Goal: Check status: Check status

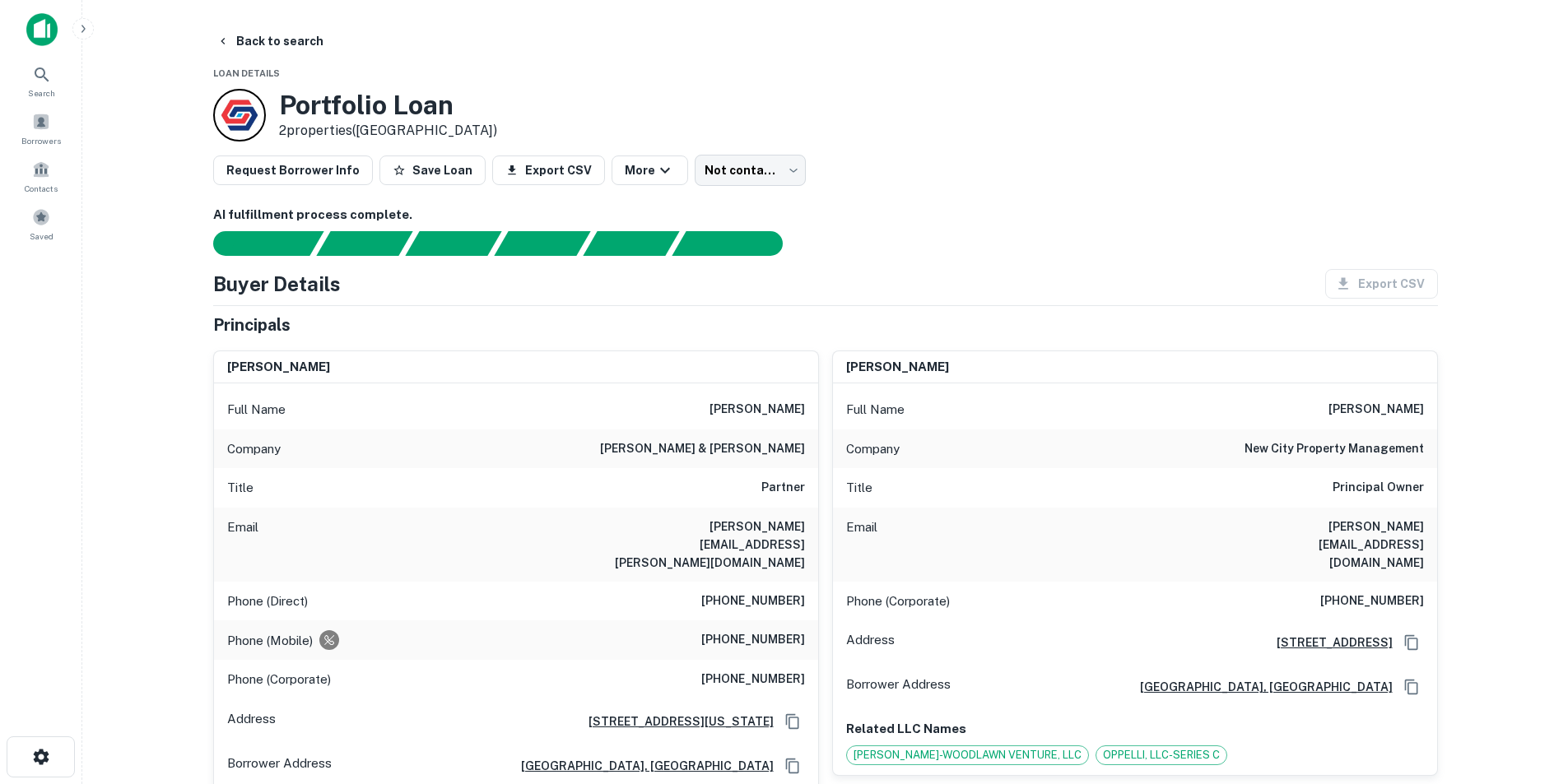
click at [1357, 410] on h6 "jimmy oppenheimer" at bounding box center [1376, 410] width 95 height 20
copy h6 "jimmy oppenheimer"
click at [39, 67] on icon at bounding box center [42, 75] width 20 height 20
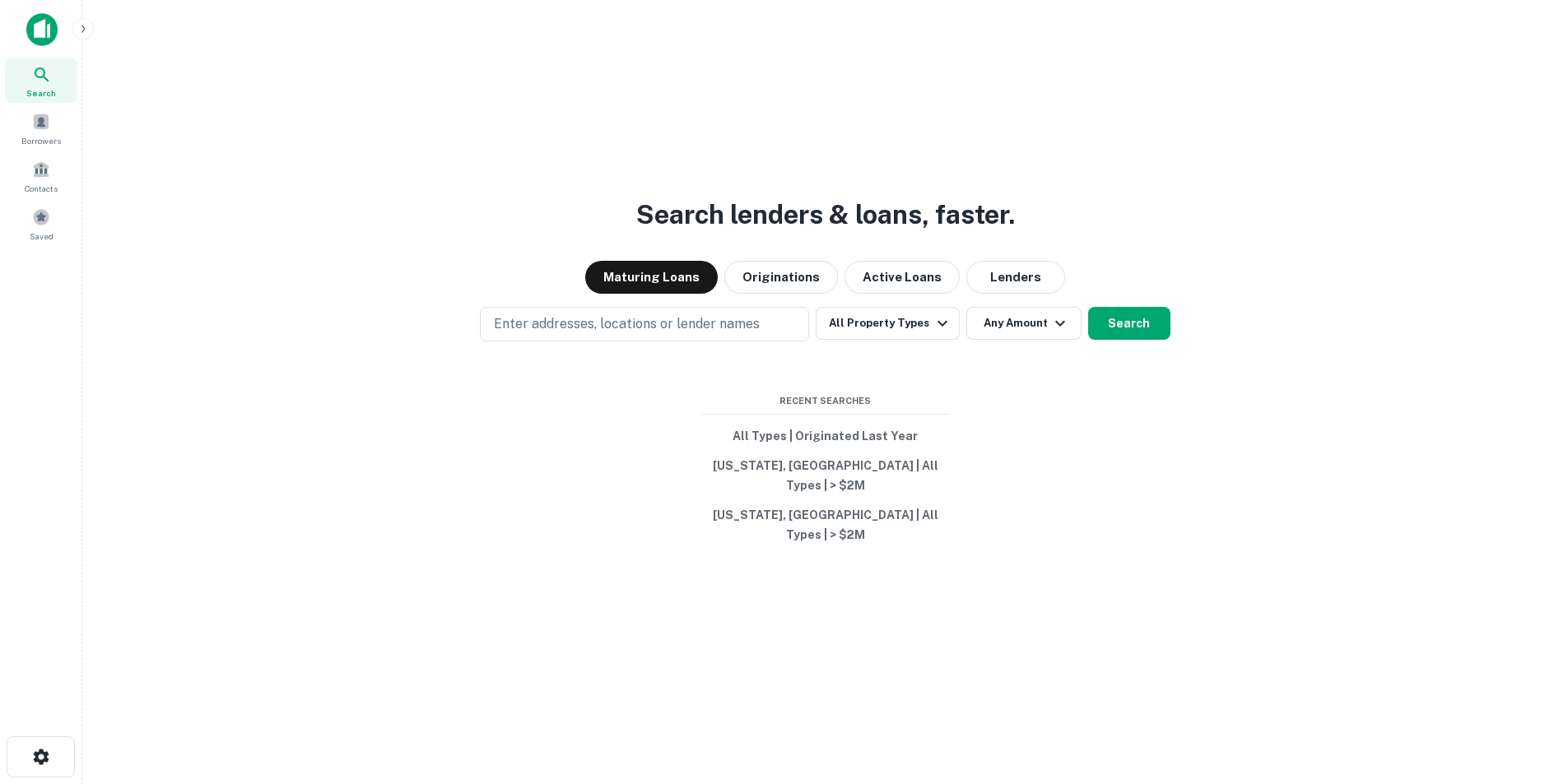
click at [663, 334] on p "Enter addresses, locations or lender names" at bounding box center [626, 325] width 266 height 20
type input "**********"
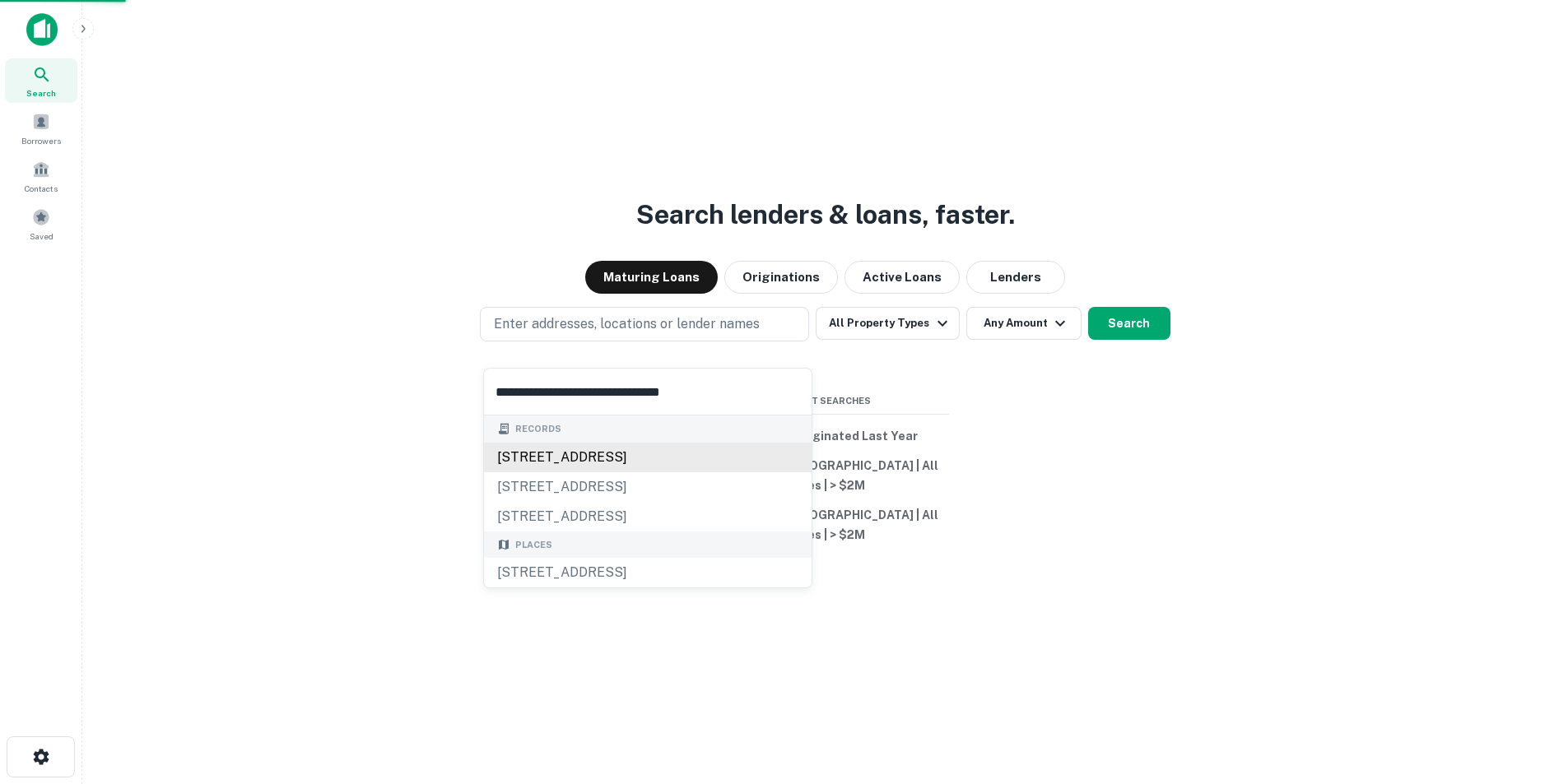
click at [666, 452] on div "1449 maple ave, evanston, il, 60201" at bounding box center [647, 458] width 327 height 29
